Goal: Information Seeking & Learning: Learn about a topic

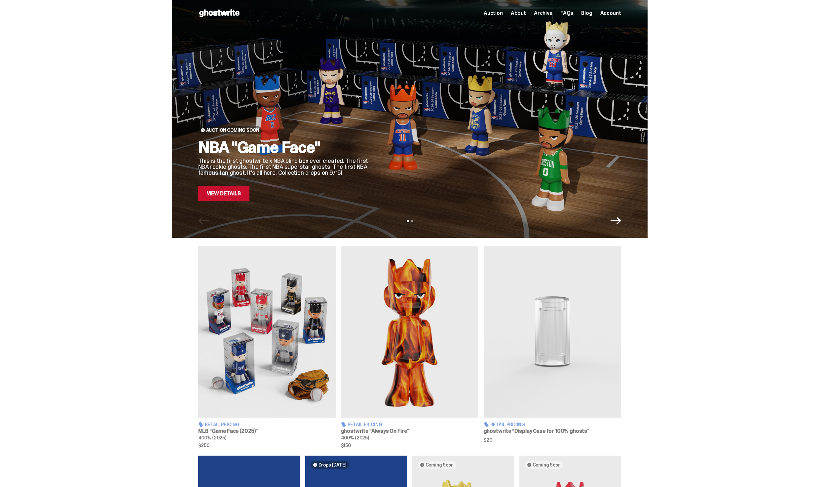
click at [227, 196] on link "View Details" at bounding box center [223, 193] width 51 height 15
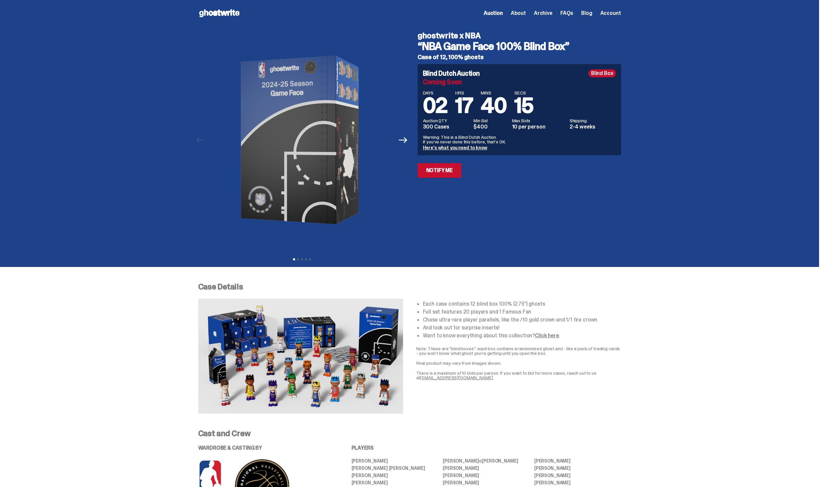
click at [513, 377] on p "There is a maximum of 10 bids per person. If you want to bid for more cases, re…" at bounding box center [518, 375] width 205 height 9
click at [404, 138] on icon "Next" at bounding box center [403, 140] width 9 height 9
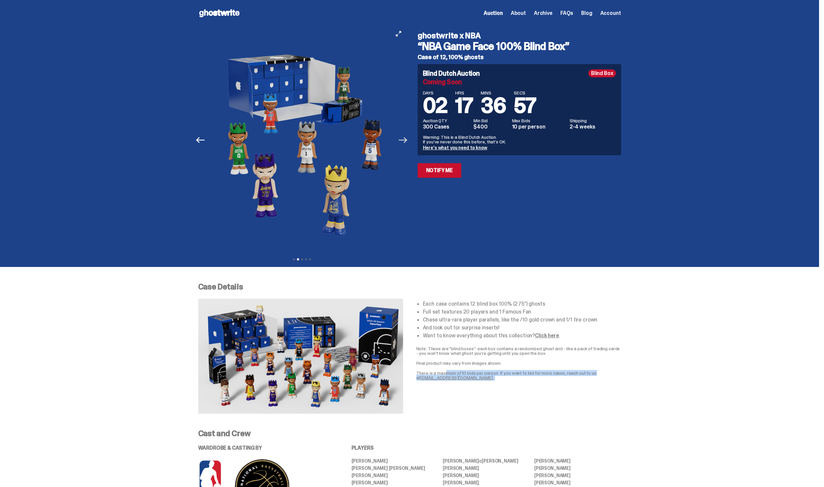
click at [404, 138] on icon "Next" at bounding box center [403, 140] width 9 height 9
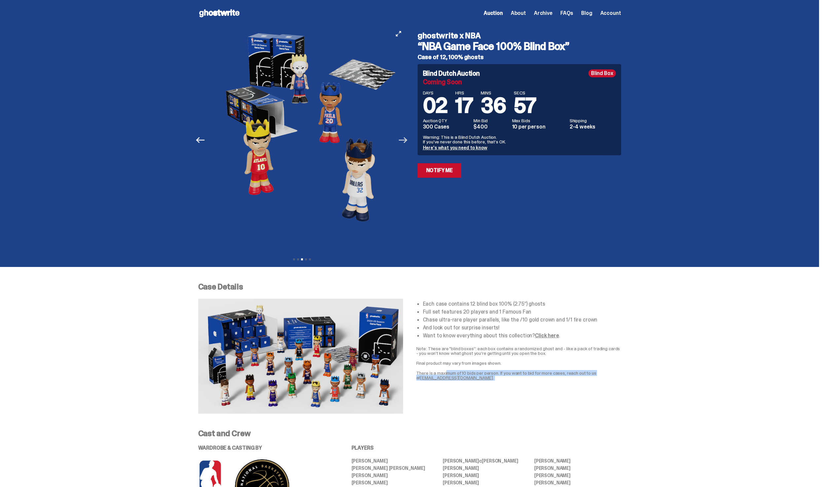
click at [404, 138] on icon "Next" at bounding box center [403, 140] width 9 height 9
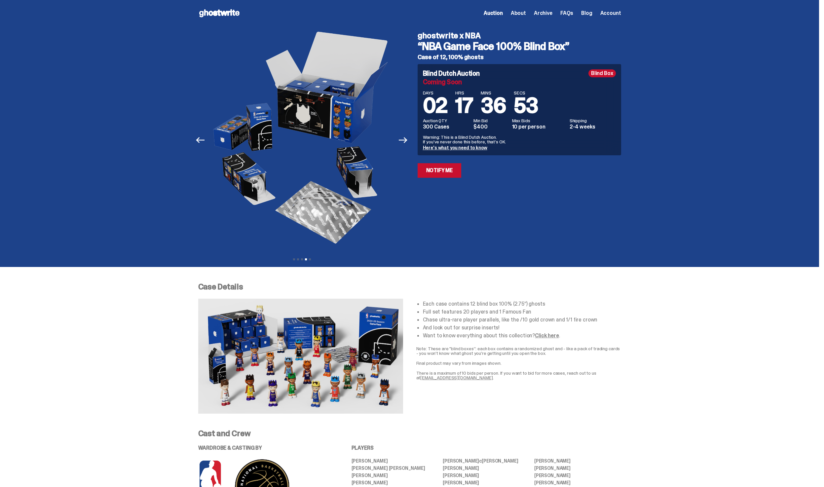
click at [497, 217] on div "ghostwrite x NBA “NBA Game Face 100% Blind Box” Case of 12, 100% ghosts Blind D…" at bounding box center [515, 139] width 211 height 227
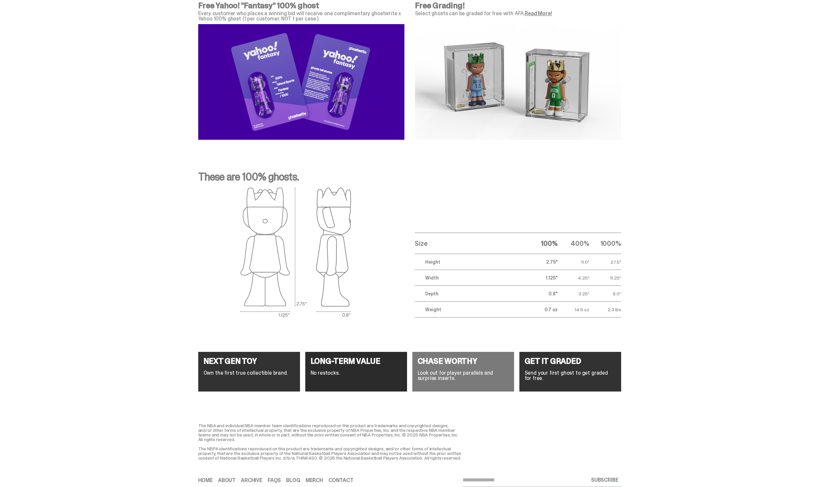
click at [653, 143] on div "Free Yahoo! "Fantasy" 100% ghost Every customer who places a winning bid will r…" at bounding box center [409, 72] width 819 height 168
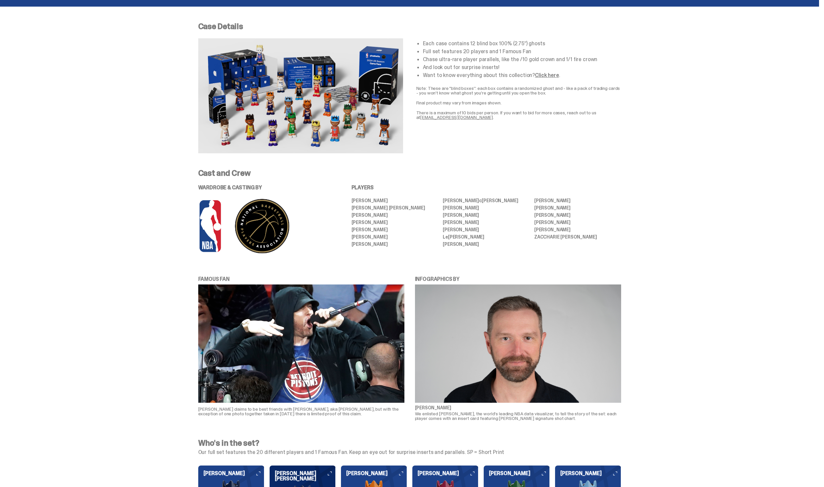
scroll to position [0, 0]
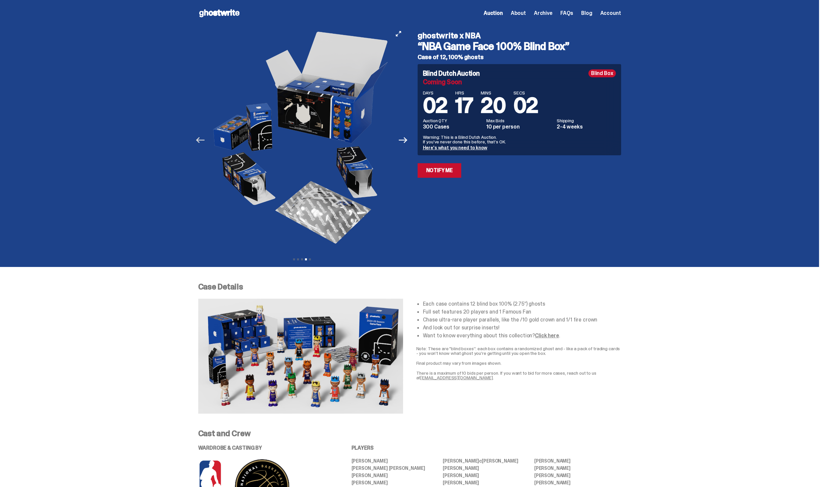
click at [204, 140] on icon "Previous" at bounding box center [200, 140] width 9 height 6
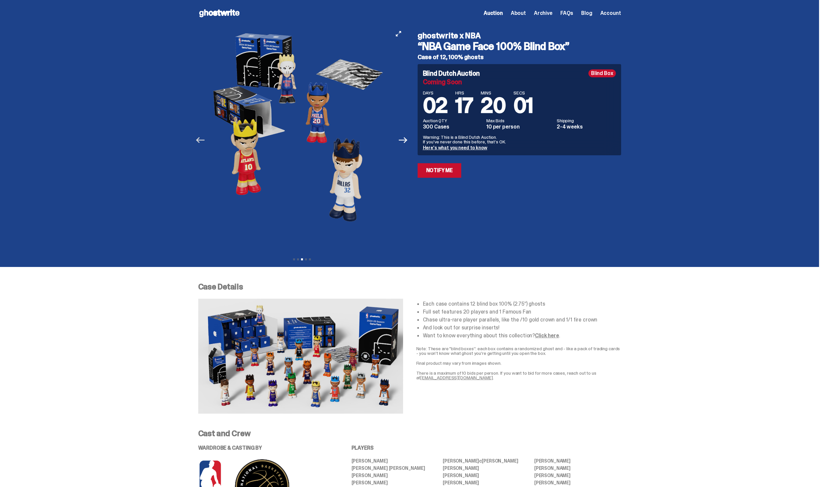
click at [204, 140] on icon "Previous" at bounding box center [200, 140] width 9 height 6
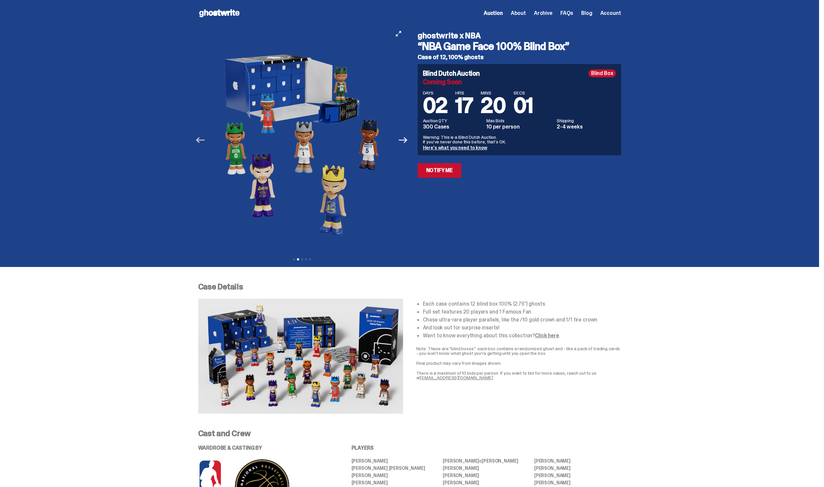
click at [204, 140] on icon "Previous" at bounding box center [200, 140] width 9 height 6
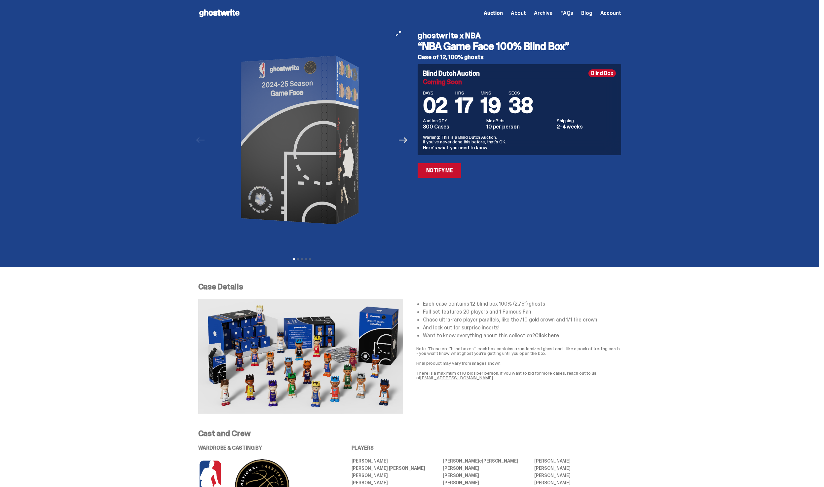
click at [407, 141] on icon "Next" at bounding box center [403, 140] width 9 height 9
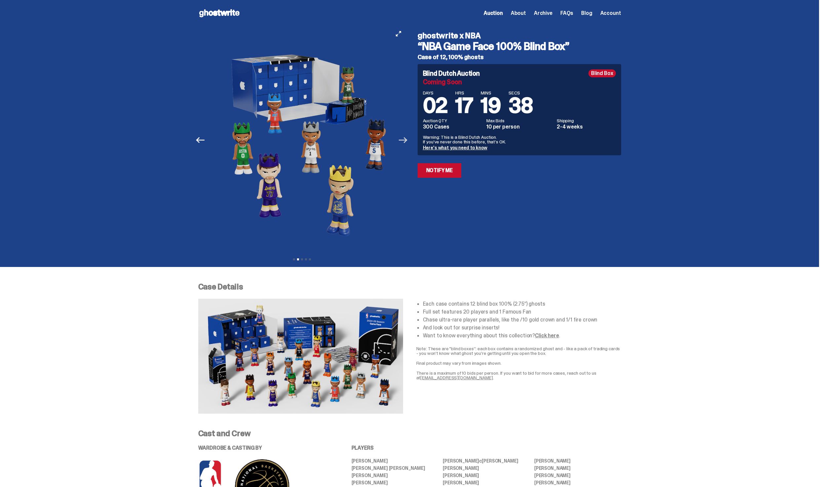
click at [407, 141] on icon "Next" at bounding box center [403, 140] width 9 height 9
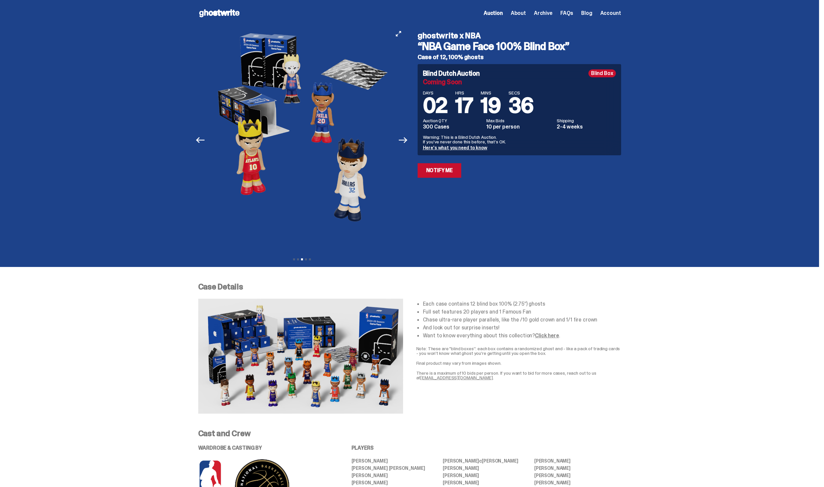
click at [403, 28] on div at bounding box center [301, 139] width 207 height 227
click at [401, 31] on icon "View full-screen" at bounding box center [398, 33] width 5 height 5
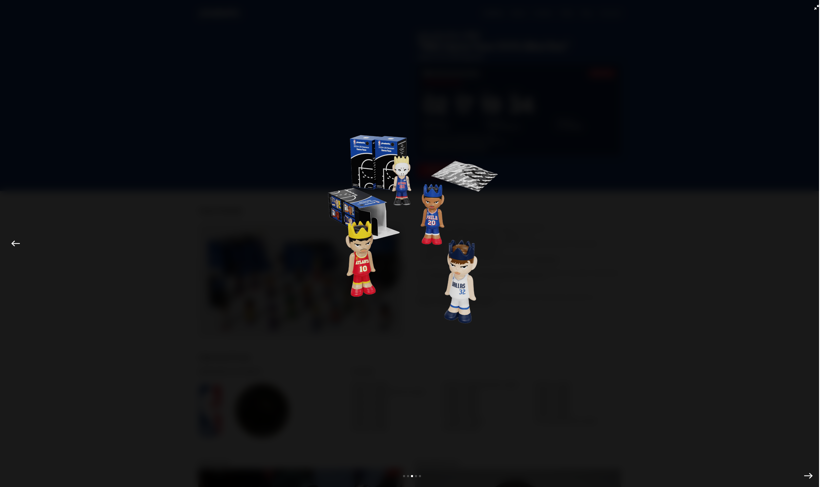
click at [186, 261] on div at bounding box center [412, 252] width 791 height 470
click at [758, 235] on div at bounding box center [412, 252] width 791 height 470
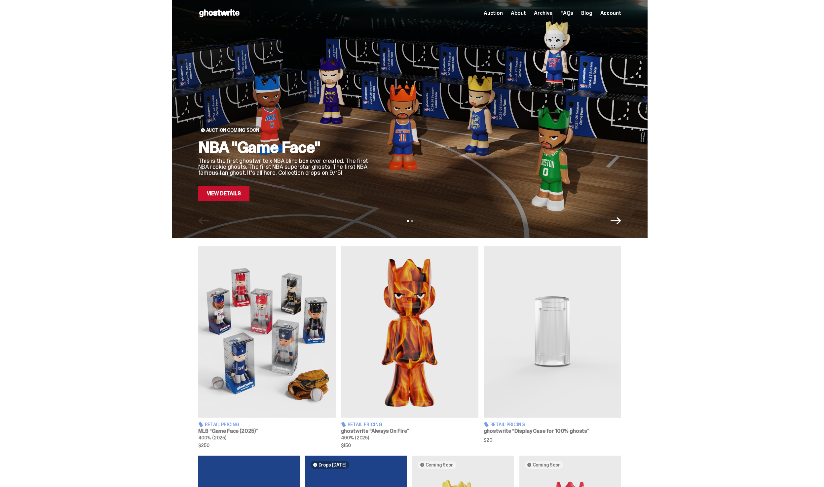
click at [546, 15] on span "Archive" at bounding box center [543, 13] width 19 height 5
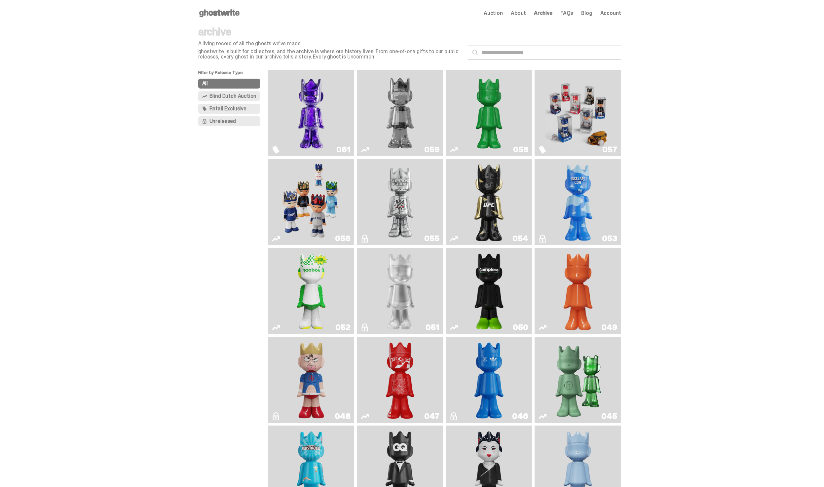
click at [304, 129] on img "Fantasy" at bounding box center [311, 113] width 65 height 81
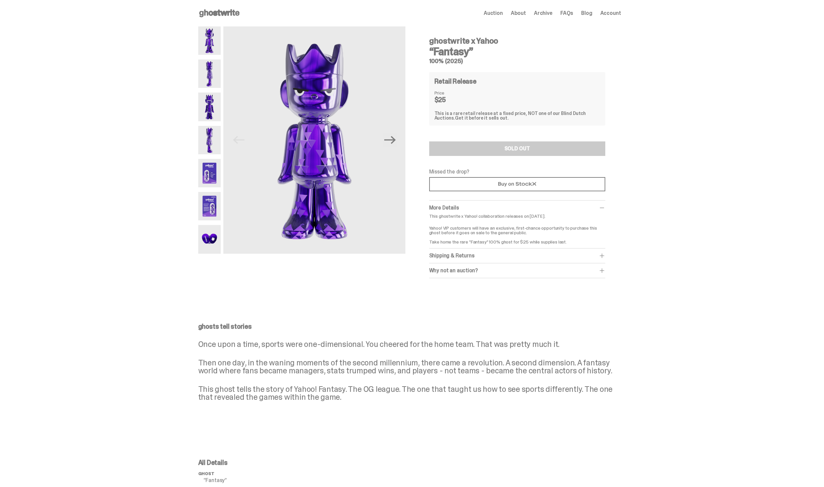
click at [466, 352] on div "ghosts tell stories Once upon a time, sports were one-dimensional. You cheered …" at bounding box center [409, 362] width 423 height 78
click at [537, 187] on link at bounding box center [517, 184] width 176 height 14
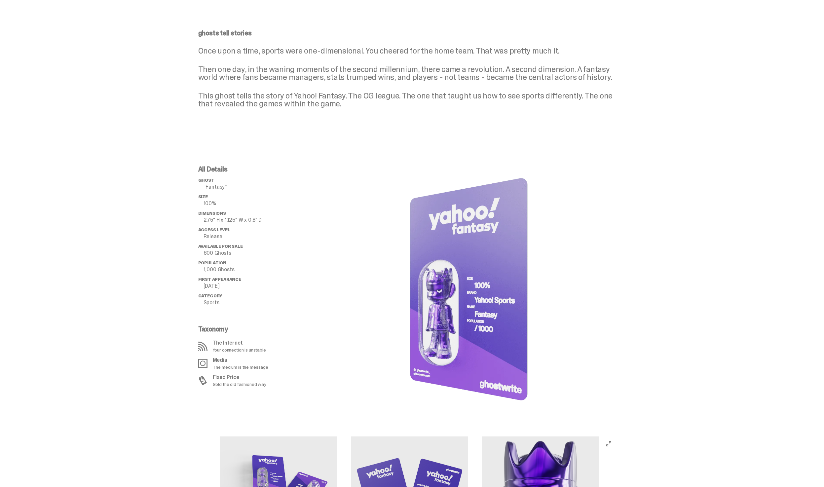
scroll to position [433, 0]
